Goal: Transaction & Acquisition: Book appointment/travel/reservation

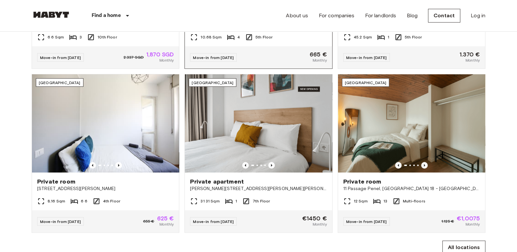
scroll to position [358, 0]
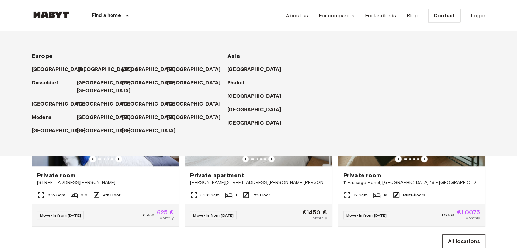
click at [86, 69] on p "[GEOGRAPHIC_DATA]" at bounding box center [105, 70] width 54 height 8
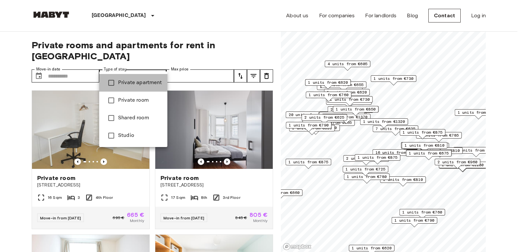
click at [133, 83] on span "Private apartment" at bounding box center [140, 83] width 44 height 8
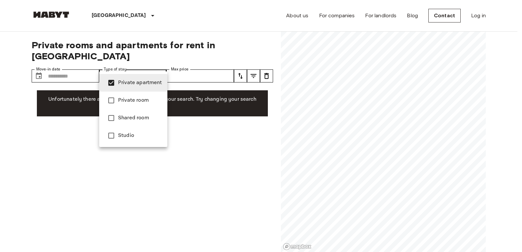
click at [125, 136] on span "Studio" at bounding box center [140, 136] width 44 height 8
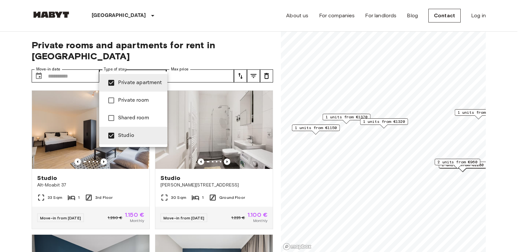
type input "**********"
drag, startPoint x: 234, startPoint y: 61, endPoint x: 238, endPoint y: 63, distance: 4.4
click at [238, 63] on div at bounding box center [261, 126] width 522 height 252
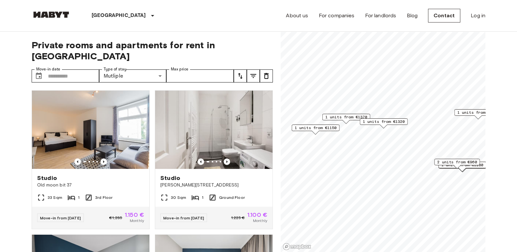
click at [238, 72] on icon "tune" at bounding box center [240, 76] width 8 height 8
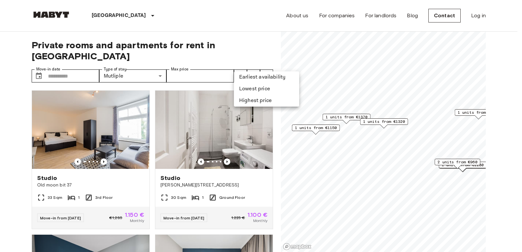
click at [242, 89] on li "Lowest price" at bounding box center [266, 89] width 65 height 12
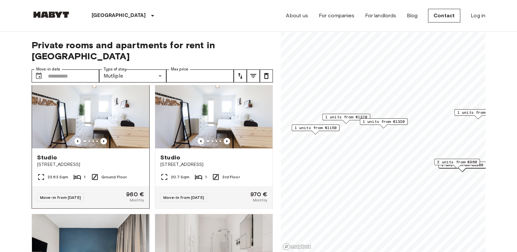
scroll to position [22, 0]
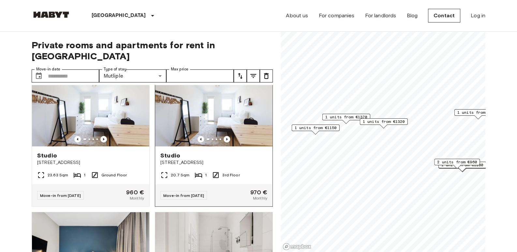
click at [218, 111] on img at bounding box center [213, 107] width 117 height 78
click at [243, 72] on icon "tune" at bounding box center [240, 76] width 8 height 8
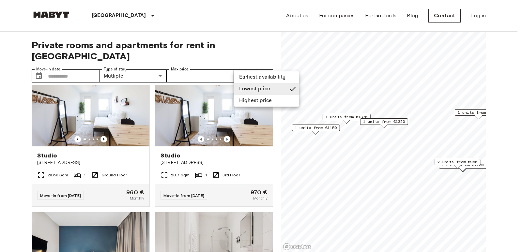
click at [264, 37] on div at bounding box center [261, 126] width 522 height 252
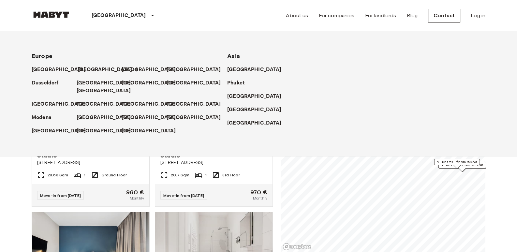
click at [90, 66] on p "[GEOGRAPHIC_DATA]" at bounding box center [105, 70] width 54 height 8
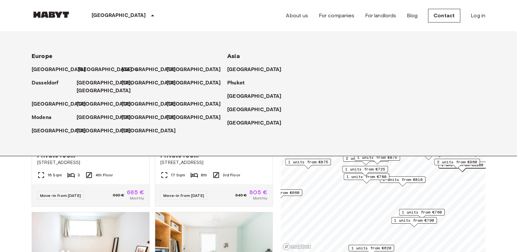
click at [90, 66] on p "[GEOGRAPHIC_DATA]" at bounding box center [105, 70] width 54 height 8
click at [84, 69] on p "[GEOGRAPHIC_DATA]" at bounding box center [105, 70] width 54 height 8
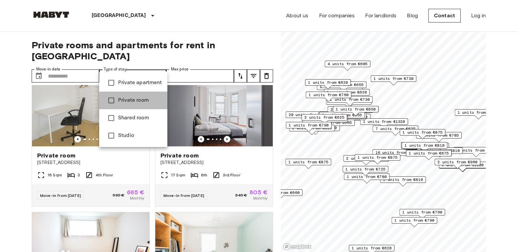
click at [147, 105] on li "Private room" at bounding box center [133, 101] width 68 height 18
type input "**********"
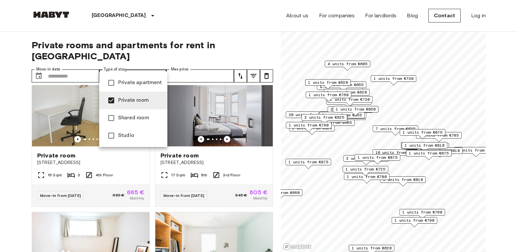
click at [244, 65] on div at bounding box center [261, 126] width 522 height 252
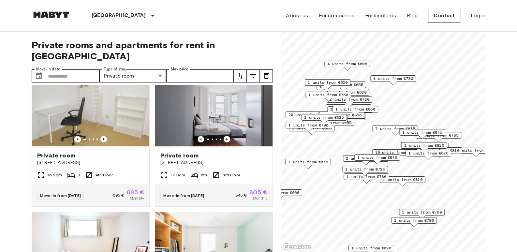
click at [244, 69] on button "tune" at bounding box center [240, 75] width 13 height 13
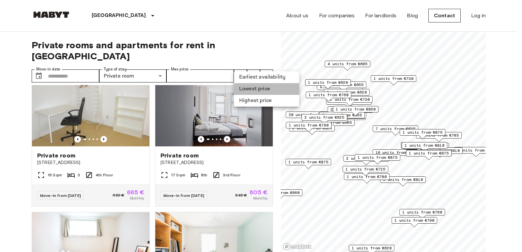
click at [243, 87] on li "Lowest price" at bounding box center [266, 89] width 65 height 12
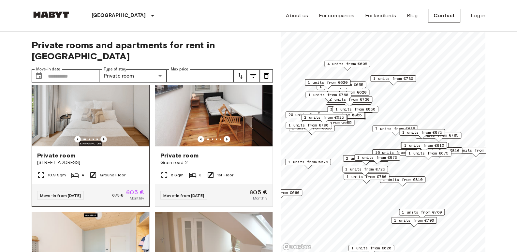
click at [102, 136] on icon "Previous image" at bounding box center [103, 139] width 7 height 7
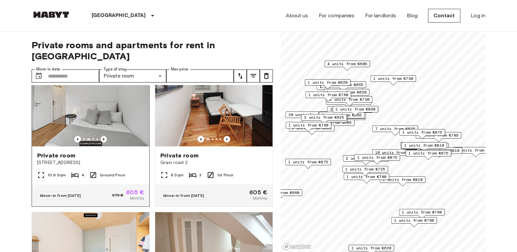
click at [102, 136] on icon "Previous image" at bounding box center [103, 139] width 7 height 7
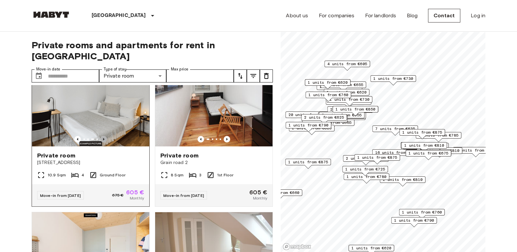
click at [102, 136] on icon "Previous image" at bounding box center [103, 139] width 7 height 7
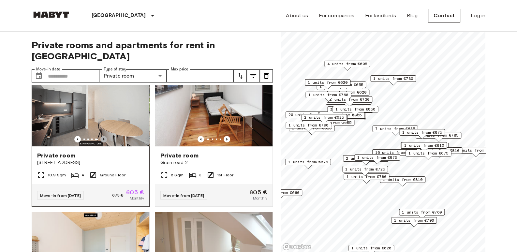
click at [102, 136] on icon "Previous image" at bounding box center [103, 139] width 7 height 7
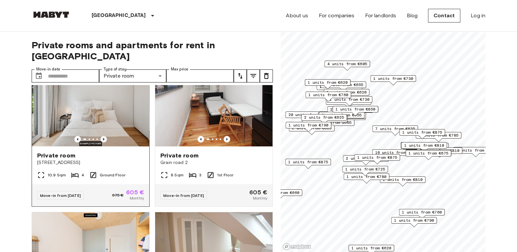
click at [102, 136] on icon "Previous image" at bounding box center [103, 139] width 7 height 7
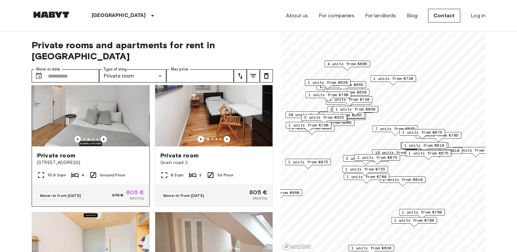
scroll to position [132, 0]
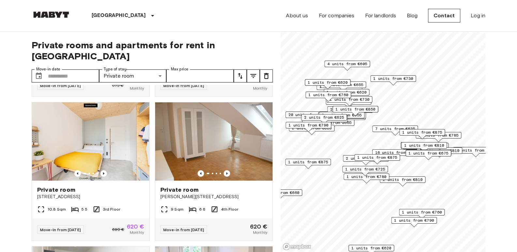
click at [433, 157] on div "1 units from €675" at bounding box center [429, 155] width 46 height 10
click at [429, 155] on span "1 units from €675" at bounding box center [428, 153] width 40 height 6
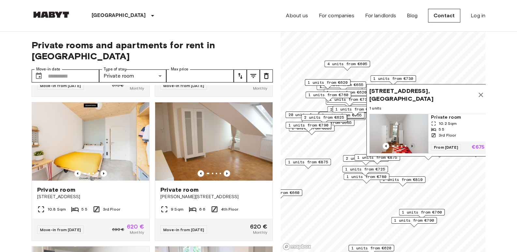
click at [413, 145] on icon "Previous image" at bounding box center [411, 146] width 1 height 3
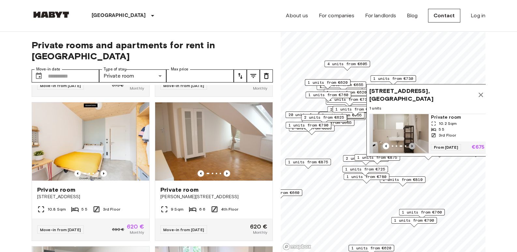
click at [413, 145] on icon "Previous image" at bounding box center [411, 146] width 1 height 3
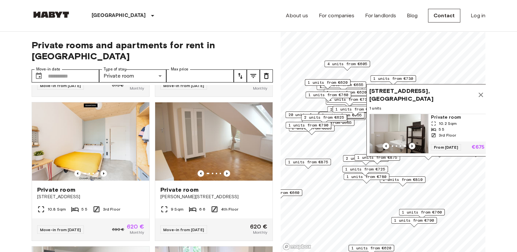
click at [413, 145] on icon "Previous image" at bounding box center [411, 146] width 1 height 3
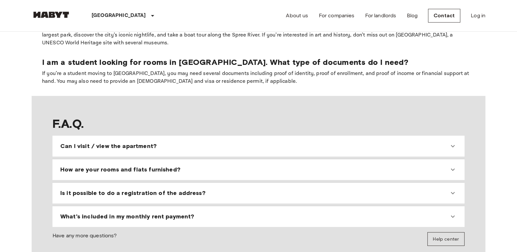
scroll to position [545, 0]
click at [379, 135] on div "Can I visit / view the apartment? We receive so many applications, that it is n…" at bounding box center [258, 145] width 412 height 21
click at [378, 142] on div "Can I visit / view the apartment?" at bounding box center [254, 146] width 389 height 8
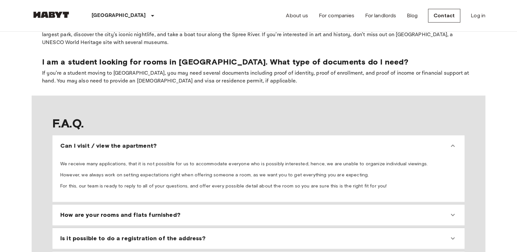
click at [365, 230] on div "Is it possible to do a registration of the address?" at bounding box center [258, 238] width 407 height 16
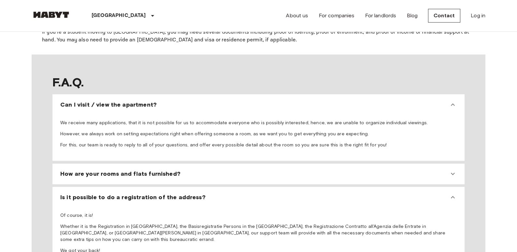
scroll to position [588, 0]
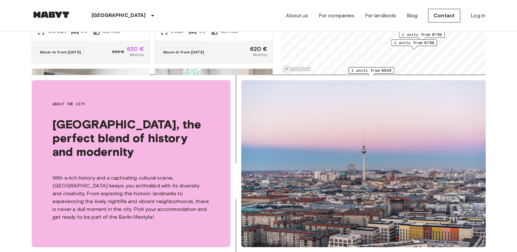
scroll to position [0, 0]
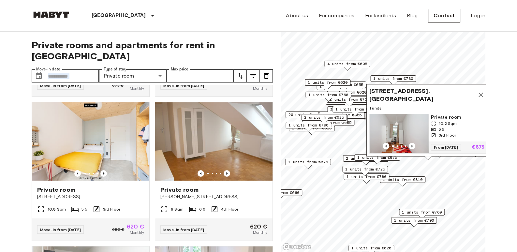
drag, startPoint x: 70, startPoint y: 73, endPoint x: 81, endPoint y: 66, distance: 13.1
click at [81, 66] on div "**********" at bounding box center [152, 142] width 241 height 221
click at [81, 69] on input "Move-in date" at bounding box center [73, 75] width 51 height 13
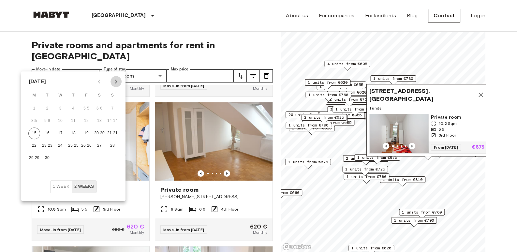
click at [115, 83] on icon "Next month" at bounding box center [116, 82] width 8 height 8
click at [104, 109] on button "1" at bounding box center [100, 109] width 12 height 12
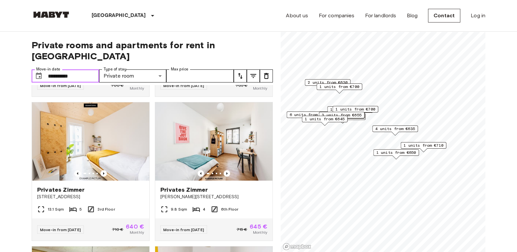
type input "**********"
click at [103, 172] on icon "Previous image" at bounding box center [103, 173] width 1 height 3
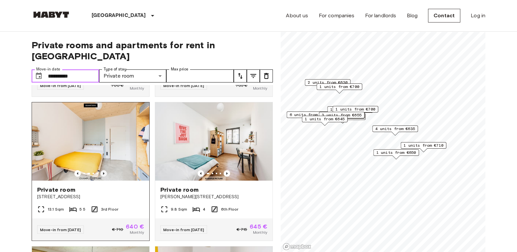
click at [103, 172] on icon "Previous image" at bounding box center [103, 173] width 1 height 3
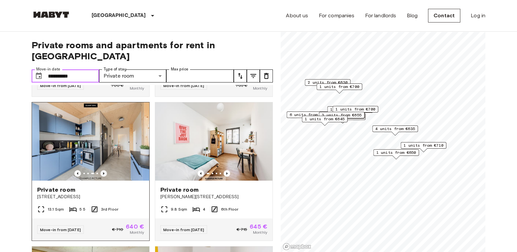
click at [103, 172] on icon "Previous image" at bounding box center [103, 173] width 1 height 3
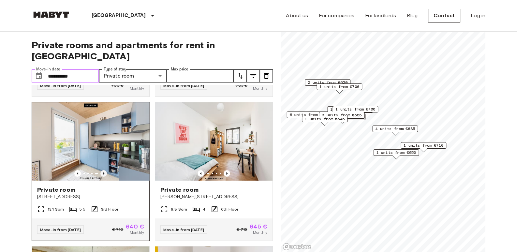
click at [103, 172] on icon "Previous image" at bounding box center [103, 173] width 1 height 3
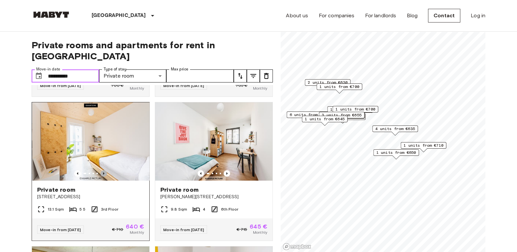
click at [103, 172] on icon "Previous image" at bounding box center [103, 173] width 1 height 3
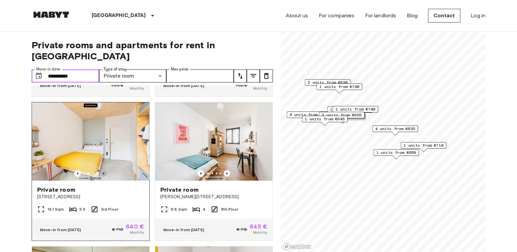
click at [101, 170] on icon "Previous image" at bounding box center [103, 173] width 7 height 7
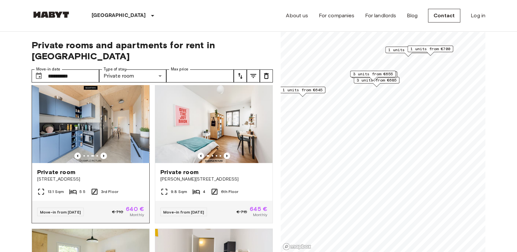
scroll to position [153, 0]
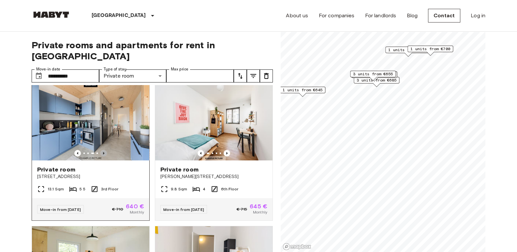
click at [103, 152] on icon "Previous image" at bounding box center [103, 153] width 1 height 3
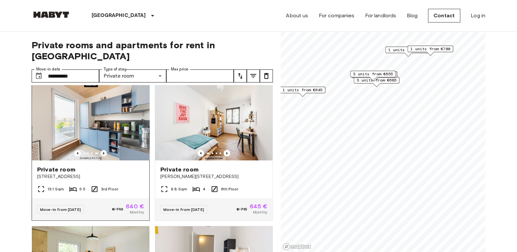
click at [103, 152] on icon "Previous image" at bounding box center [103, 153] width 1 height 3
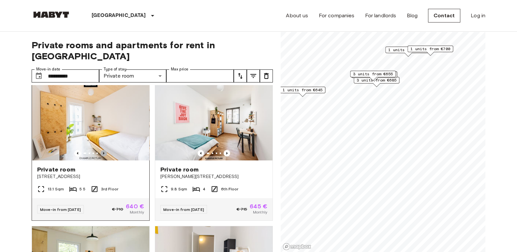
click at [103, 152] on icon "Previous image" at bounding box center [103, 153] width 1 height 3
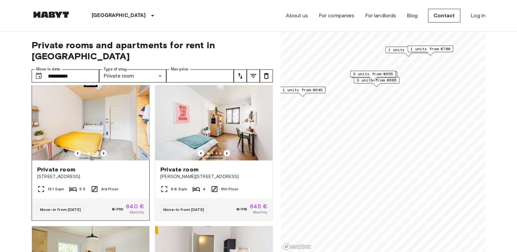
click at [103, 152] on icon "Previous image" at bounding box center [103, 153] width 1 height 3
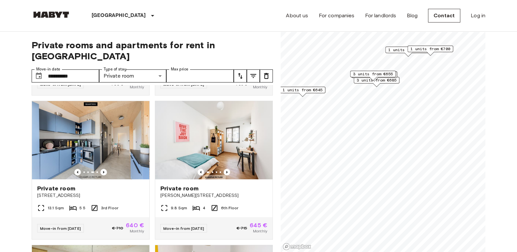
scroll to position [135, 0]
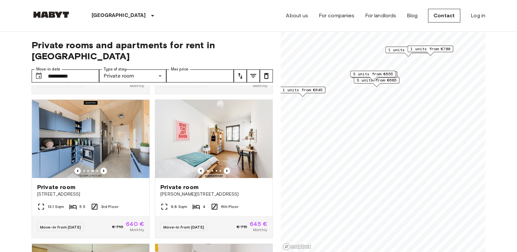
click at [306, 90] on span "1 units from €645" at bounding box center [303, 90] width 40 height 6
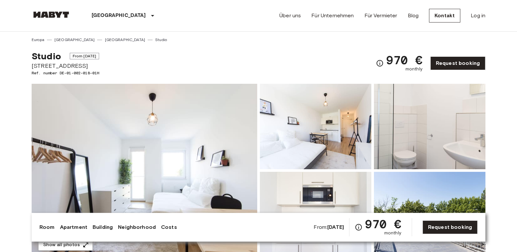
click at [218, 112] on img at bounding box center [145, 170] width 226 height 173
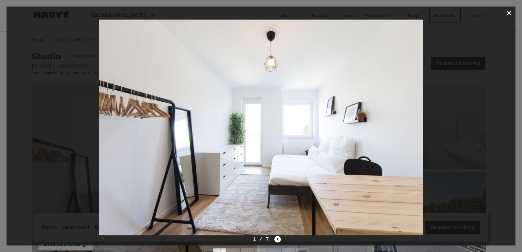
click at [293, 230] on img at bounding box center [261, 128] width 324 height 216
click at [278, 238] on icon "Next image" at bounding box center [277, 239] width 7 height 7
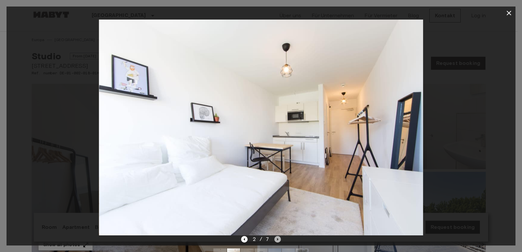
click at [278, 238] on icon "Next image" at bounding box center [277, 239] width 7 height 7
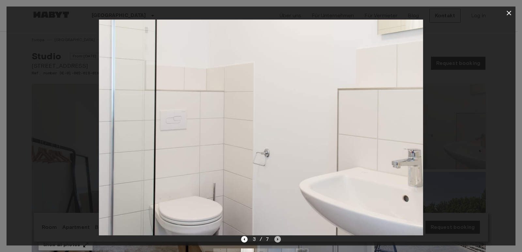
click at [278, 238] on icon "Next image" at bounding box center [277, 239] width 7 height 7
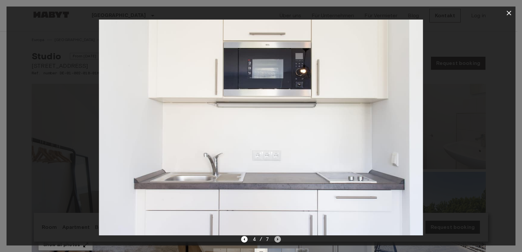
click at [278, 238] on icon "Next image" at bounding box center [277, 239] width 7 height 7
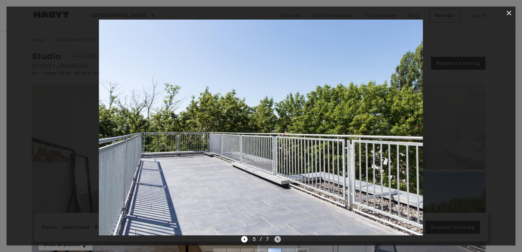
click at [278, 238] on icon "Next image" at bounding box center [277, 239] width 7 height 7
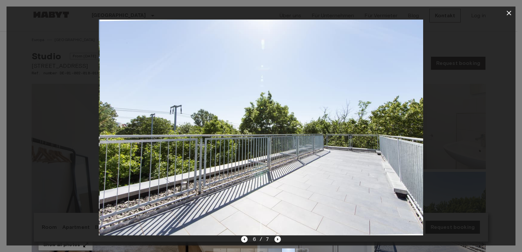
click at [278, 238] on icon "Next image" at bounding box center [277, 239] width 7 height 7
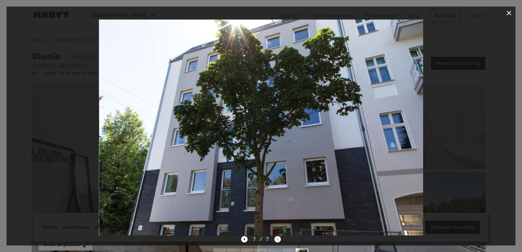
click at [278, 238] on div "7 / 7" at bounding box center [261, 239] width 40 height 8
click at [468, 137] on div at bounding box center [261, 128] width 509 height 216
click at [508, 15] on icon "button" at bounding box center [509, 13] width 8 height 8
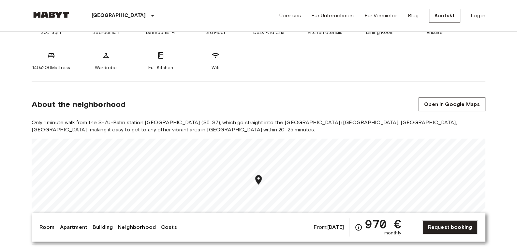
scroll to position [297, 0]
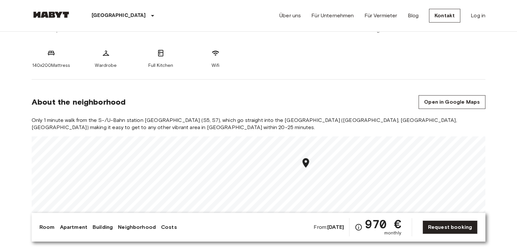
click at [280, 104] on div "About the neighborhood Open in Google Maps" at bounding box center [259, 102] width 454 height 14
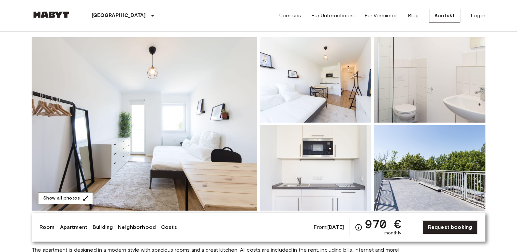
scroll to position [0, 0]
